Goal: Task Accomplishment & Management: Use online tool/utility

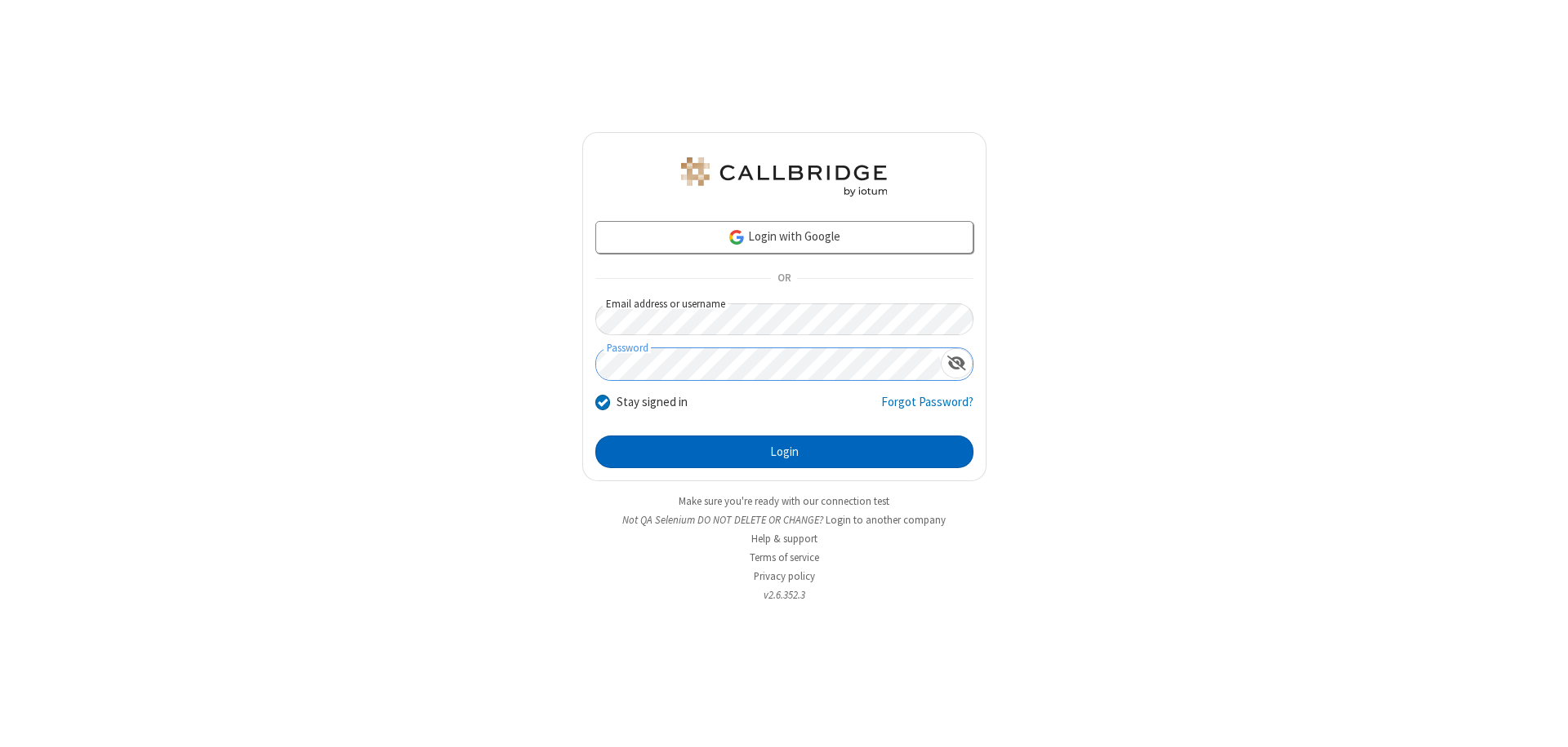
click at [784, 452] on button "Login" at bounding box center [784, 452] width 378 height 33
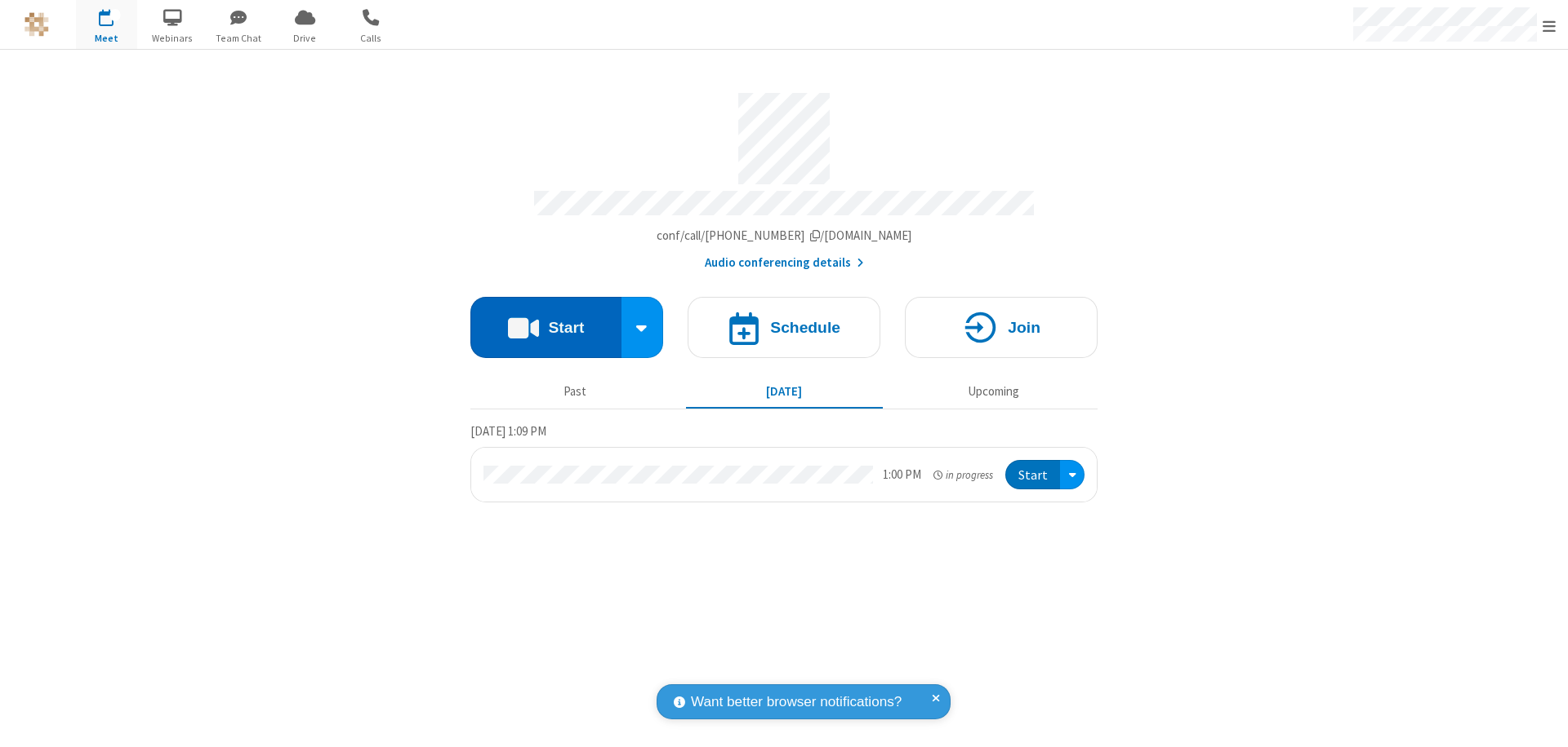
click at [545, 320] on button "Start" at bounding box center [545, 328] width 151 height 61
click at [238, 17] on span "button" at bounding box center [239, 17] width 61 height 28
